Goal: Task Accomplishment & Management: Manage account settings

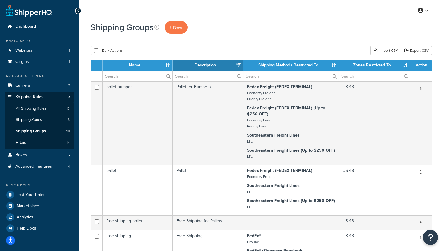
select select "15"
click at [50, 110] on link "All Shipping Rules 13" at bounding box center [39, 108] width 69 height 11
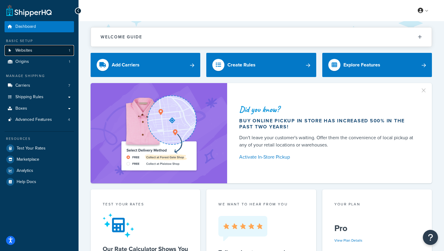
click at [60, 52] on link "Websites 1" at bounding box center [39, 50] width 69 height 11
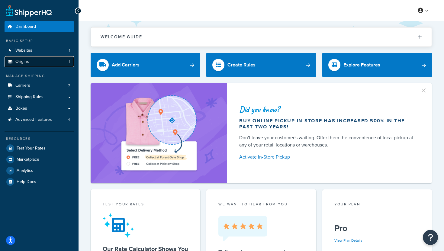
click at [65, 62] on link "Origins 1" at bounding box center [39, 61] width 69 height 11
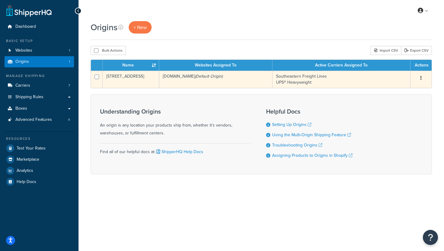
click at [121, 77] on td "13391 West Okeechobee Road" at bounding box center [131, 79] width 56 height 17
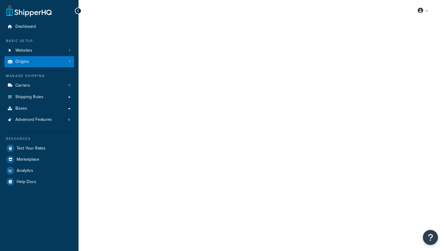
select select "9"
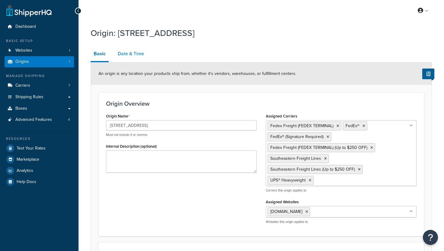
click at [127, 52] on link "Date & Time" at bounding box center [131, 54] width 32 height 14
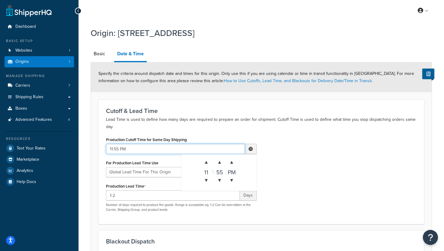
click at [175, 150] on input "11:55 PM" at bounding box center [175, 149] width 139 height 10
drag, startPoint x: 148, startPoint y: 147, endPoint x: 112, endPoint y: 147, distance: 35.9
click at [112, 147] on input "11:55 PM" at bounding box center [175, 149] width 139 height 10
click at [204, 145] on input "11:55 PM" at bounding box center [175, 149] width 139 height 10
drag, startPoint x: 195, startPoint y: 148, endPoint x: 99, endPoint y: 146, distance: 95.8
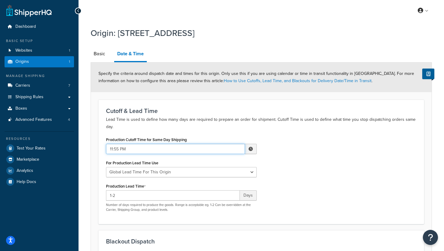
click at [99, 146] on div "Cutoff & Lead Time Lead Time is used to define how many days are required to pr…" at bounding box center [261, 162] width 326 height 124
click at [251, 150] on span at bounding box center [251, 149] width 4 height 4
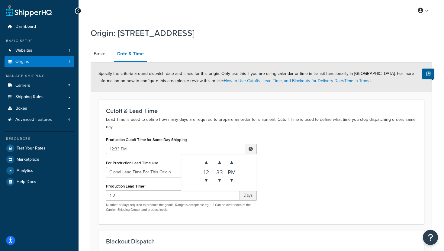
click at [207, 168] on div "12" at bounding box center [206, 171] width 12 height 6
click at [206, 178] on span "▼" at bounding box center [206, 180] width 12 height 12
click at [206, 166] on span "▲" at bounding box center [206, 162] width 12 height 12
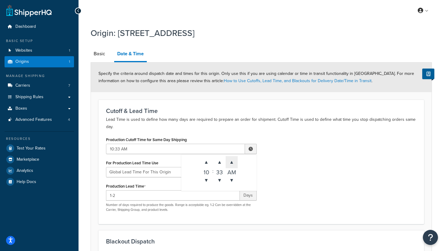
click at [232, 165] on span "▲" at bounding box center [232, 162] width 12 height 12
click at [232, 176] on span "▼" at bounding box center [232, 180] width 12 height 12
click at [232, 165] on span "▲" at bounding box center [232, 162] width 12 height 12
click at [224, 165] on span "▲" at bounding box center [220, 162] width 12 height 12
click at [209, 165] on span "▲" at bounding box center [206, 162] width 12 height 12
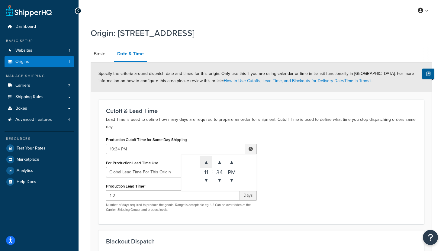
type input "11:34 PM"
